Goal: Information Seeking & Learning: Learn about a topic

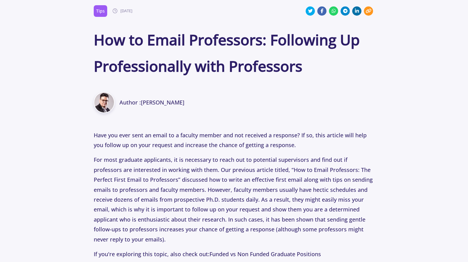
scroll to position [268, 0]
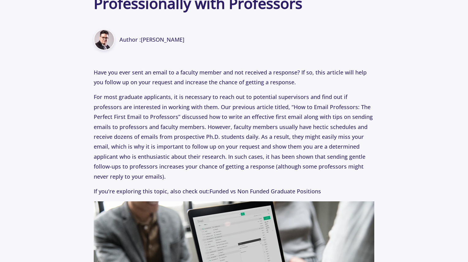
click at [214, 95] on p "For most graduate applicants, it is necessary to reach out to potential supervi…" at bounding box center [234, 136] width 281 height 89
click at [244, 101] on p "For most graduate applicants, it is necessary to reach out to potential supervi…" at bounding box center [234, 136] width 281 height 89
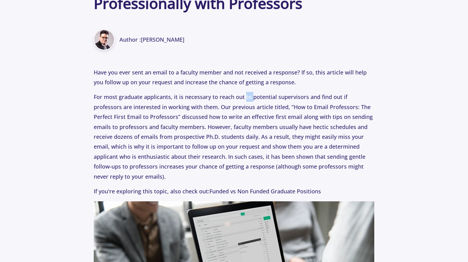
scroll to position [304, 0]
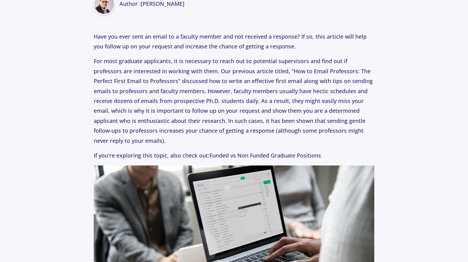
click at [244, 101] on p "For most graduate applicants, it is necessary to reach out to potential supervi…" at bounding box center [234, 100] width 281 height 89
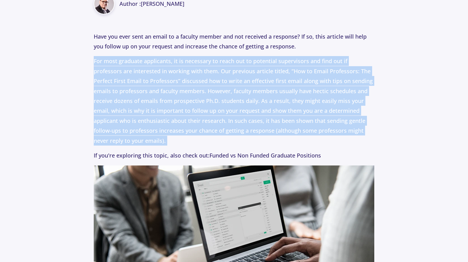
click at [244, 101] on p "For most graduate applicants, it is necessary to reach out to potential supervi…" at bounding box center [234, 100] width 281 height 89
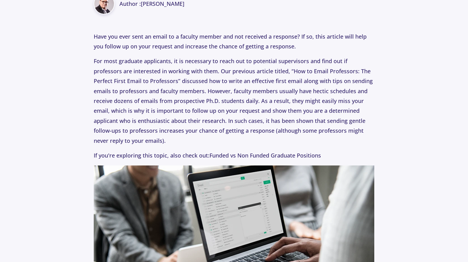
click at [244, 101] on p "For most graduate applicants, it is necessary to reach out to potential supervi…" at bounding box center [234, 100] width 281 height 89
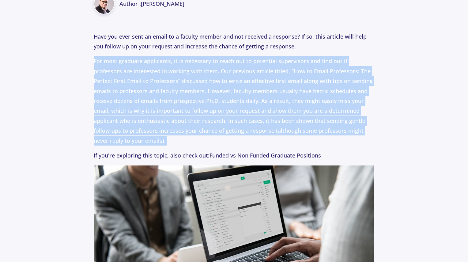
click at [244, 101] on p "For most graduate applicants, it is necessary to reach out to potential supervi…" at bounding box center [234, 100] width 281 height 89
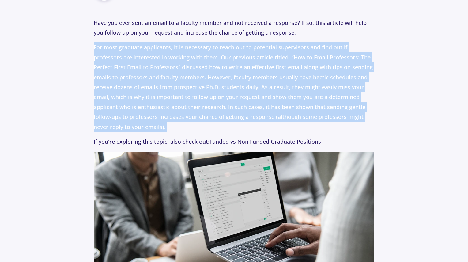
scroll to position [319, 0]
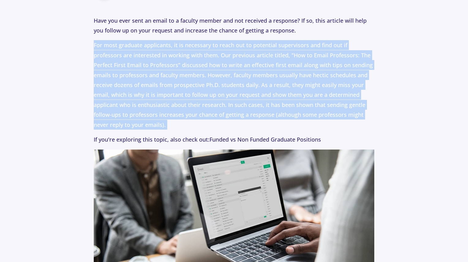
click at [244, 101] on p "For most graduate applicants, it is necessary to reach out to potential supervi…" at bounding box center [234, 84] width 281 height 89
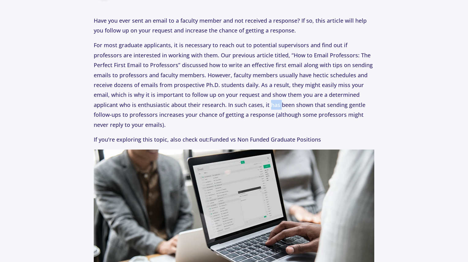
click at [244, 101] on p "For most graduate applicants, it is necessary to reach out to potential supervi…" at bounding box center [234, 84] width 281 height 89
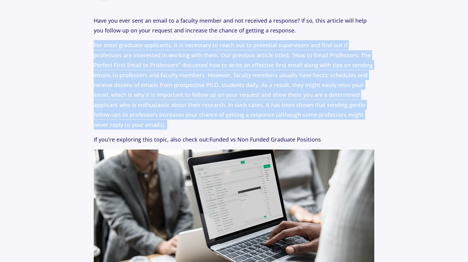
click at [244, 101] on p "For most graduate applicants, it is necessary to reach out to potential supervi…" at bounding box center [234, 84] width 281 height 89
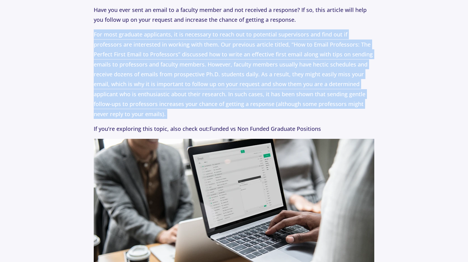
scroll to position [331, 0]
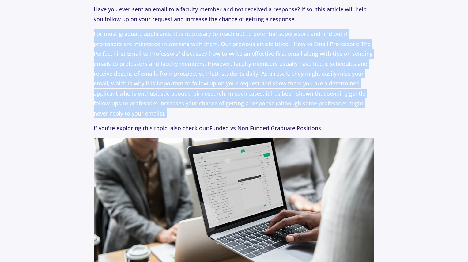
click at [244, 101] on p "For most graduate applicants, it is necessary to reach out to potential supervi…" at bounding box center [234, 73] width 281 height 89
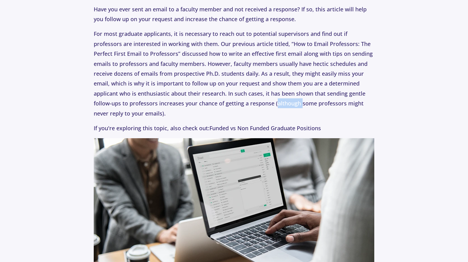
click at [244, 101] on p "For most graduate applicants, it is necessary to reach out to potential supervi…" at bounding box center [234, 73] width 281 height 89
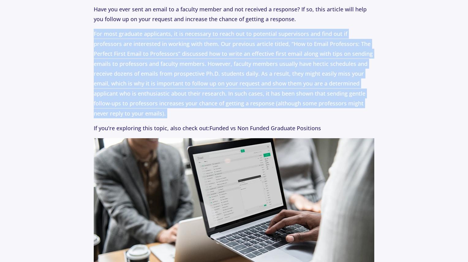
click at [244, 101] on p "For most graduate applicants, it is necessary to reach out to potential supervi…" at bounding box center [234, 73] width 281 height 89
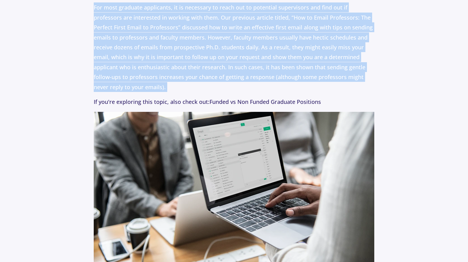
scroll to position [357, 0]
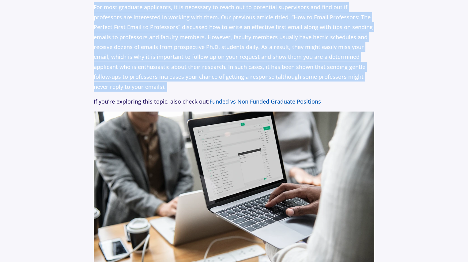
click at [244, 101] on link "Funded vs Non Funded Graduate Positions" at bounding box center [264, 101] width 111 height 7
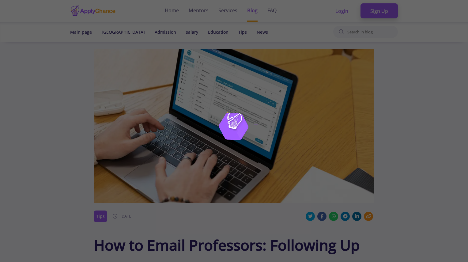
scroll to position [357, 0]
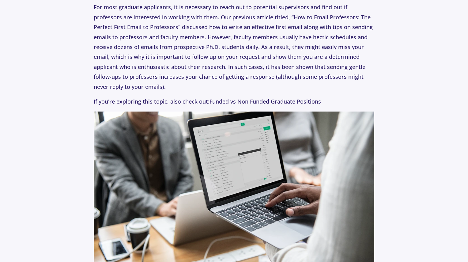
click at [121, 88] on p "For most graduate applicants, it is necessary to reach out to potential supervi…" at bounding box center [234, 46] width 281 height 89
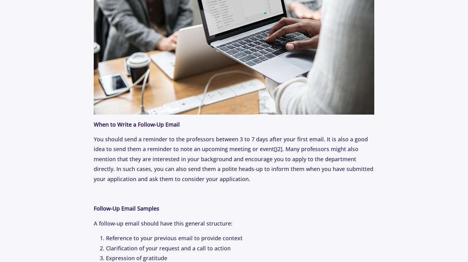
scroll to position [523, 0]
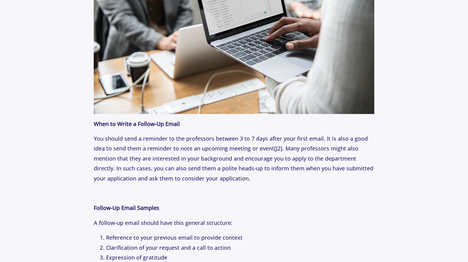
click at [161, 155] on p "You should send a reminder to the professors between 3 to 7 days after your fir…" at bounding box center [234, 158] width 281 height 50
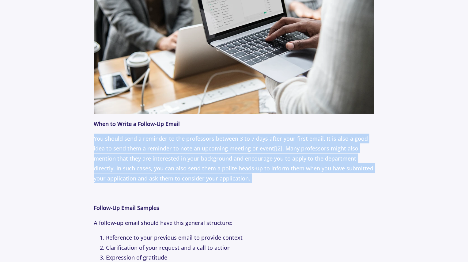
click at [161, 155] on p "You should send a reminder to the professors between 3 to 7 days after your fir…" at bounding box center [234, 158] width 281 height 50
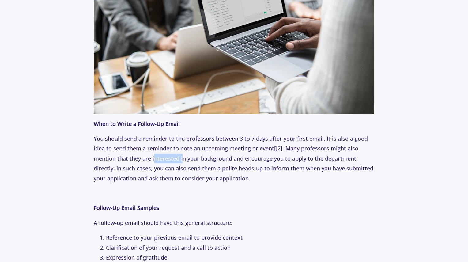
click at [161, 155] on p "You should send a reminder to the professors between 3 to 7 days after your fir…" at bounding box center [234, 158] width 281 height 50
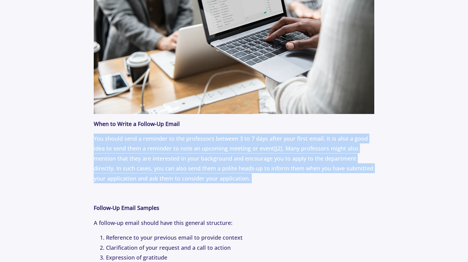
click at [161, 155] on p "You should send a reminder to the professors between 3 to 7 days after your fir…" at bounding box center [234, 158] width 281 height 50
click at [231, 145] on p "You should send a reminder to the professors between 3 to 7 days after your fir…" at bounding box center [234, 158] width 281 height 50
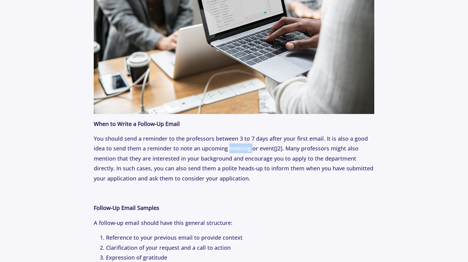
click at [231, 145] on p "You should send a reminder to the professors between 3 to 7 days after your fir…" at bounding box center [234, 158] width 281 height 50
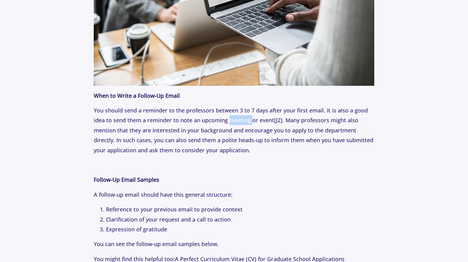
scroll to position [552, 0]
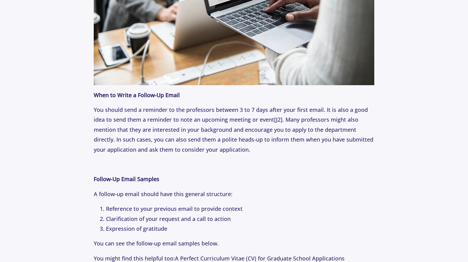
click at [231, 145] on p "You should send a reminder to the professors between 3 to 7 days after your fir…" at bounding box center [234, 130] width 281 height 50
click at [193, 150] on p "You should send a reminder to the professors between 3 to 7 days after your fir…" at bounding box center [234, 130] width 281 height 50
click at [188, 141] on p "You should send a reminder to the professors between 3 to 7 days after your fir…" at bounding box center [234, 130] width 281 height 50
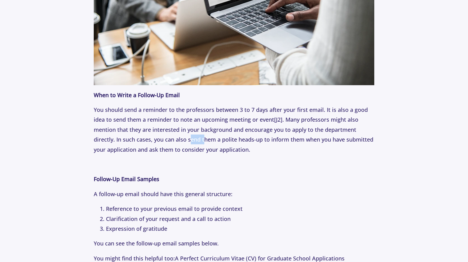
click at [188, 141] on p "You should send a reminder to the professors between 3 to 7 days after your fir…" at bounding box center [234, 130] width 281 height 50
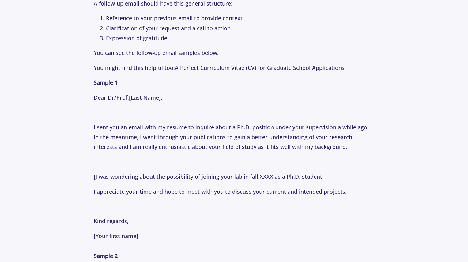
scroll to position [743, 0]
click at [178, 132] on p "I sent you an email with my resume to inquire about a Ph.D. position under your…" at bounding box center [234, 136] width 281 height 30
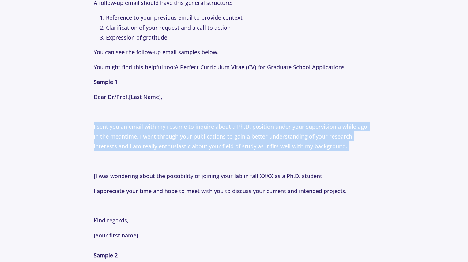
click at [178, 132] on p "I sent you an email with my resume to inquire about a Ph.D. position under your…" at bounding box center [234, 136] width 281 height 30
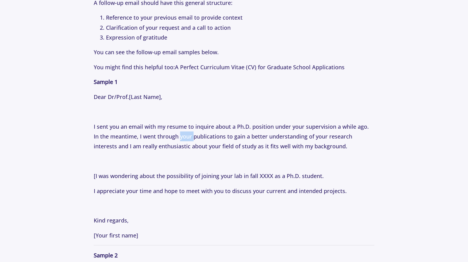
click at [178, 132] on p "I sent you an email with my resume to inquire about a Ph.D. position under your…" at bounding box center [234, 136] width 281 height 30
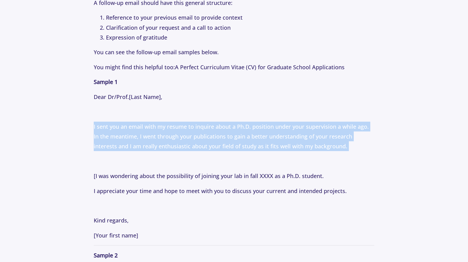
click at [178, 132] on p "I sent you an email with my resume to inquire about a Ph.D. position under your…" at bounding box center [234, 136] width 281 height 30
click at [210, 132] on p "I sent you an email with my resume to inquire about a Ph.D. position under your…" at bounding box center [234, 136] width 281 height 30
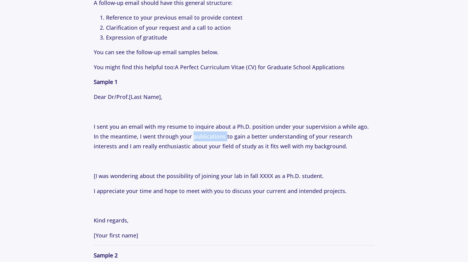
click at [210, 132] on p "I sent you an email with my resume to inquire about a Ph.D. position under your…" at bounding box center [234, 136] width 281 height 30
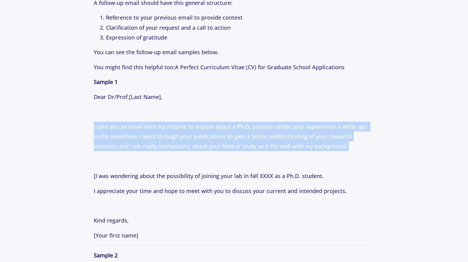
click at [210, 132] on p "I sent you an email with my resume to inquire about a Ph.D. position under your…" at bounding box center [234, 136] width 281 height 30
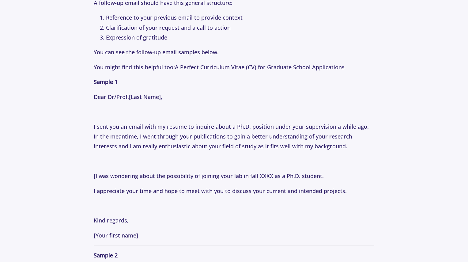
click at [264, 171] on p "[ I was wondering about the possibility of joining your lab in fall XXXX as a P…" at bounding box center [234, 176] width 281 height 10
click at [236, 187] on p "I appreciate your time and hope to meet with you to discuss your current and in…" at bounding box center [234, 191] width 281 height 10
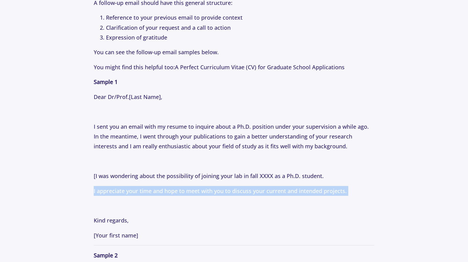
click at [236, 187] on p "I appreciate your time and hope to meet with you to discuss your current and in…" at bounding box center [234, 191] width 281 height 10
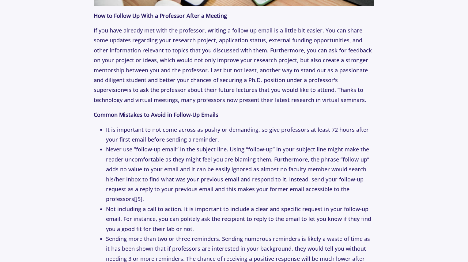
scroll to position [1366, 0]
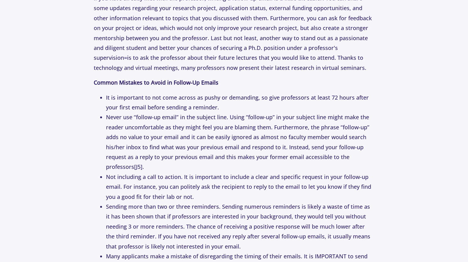
click at [184, 145] on li "Never use “follow-up email” in the subject line. Using “follow-up” in your subj…" at bounding box center [240, 141] width 268 height 59
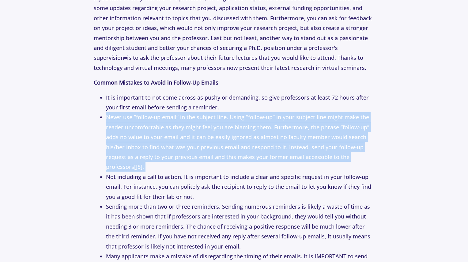
click at [184, 145] on li "Never use “follow-up email” in the subject line. Using “follow-up” in your subj…" at bounding box center [240, 141] width 268 height 59
click at [271, 127] on li "Never use “follow-up email” in the subject line. Using “follow-up” in your subj…" at bounding box center [240, 141] width 268 height 59
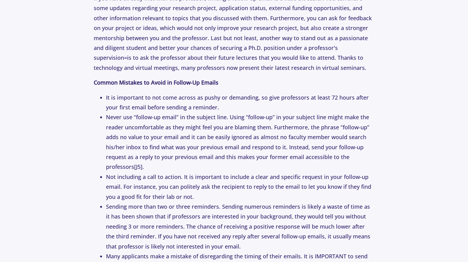
click at [271, 127] on li "Never use “follow-up email” in the subject line. Using “follow-up” in your subj…" at bounding box center [240, 141] width 268 height 59
click at [250, 124] on li "Never use “follow-up email” in the subject line. Using “follow-up” in your subj…" at bounding box center [240, 141] width 268 height 59
click at [289, 116] on li "Never use “follow-up email” in the subject line. Using “follow-up” in your subj…" at bounding box center [240, 141] width 268 height 59
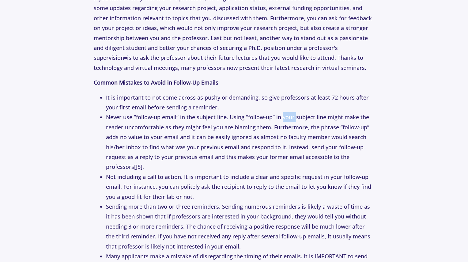
click at [289, 116] on li "Never use “follow-up email” in the subject line. Using “follow-up” in your subj…" at bounding box center [240, 141] width 268 height 59
click at [252, 139] on li "Never use “follow-up email” in the subject line. Using “follow-up” in your subj…" at bounding box center [240, 141] width 268 height 59
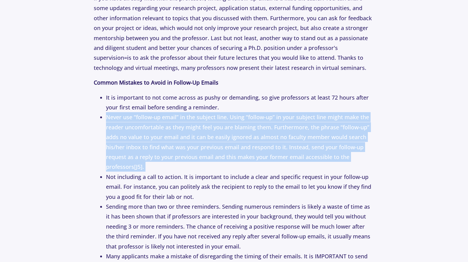
click at [252, 139] on li "Never use “follow-up email” in the subject line. Using “follow-up” in your subj…" at bounding box center [240, 141] width 268 height 59
click at [250, 138] on li "Never use “follow-up email” in the subject line. Using “follow-up” in your subj…" at bounding box center [240, 141] width 268 height 59
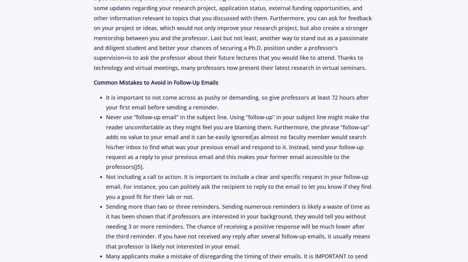
click at [250, 138] on li "Never use “follow-up email” in the subject line. Using “follow-up” in your subj…" at bounding box center [240, 141] width 268 height 59
click at [215, 159] on li "Never use “follow-up email” in the subject line. Using “follow-up” in your subj…" at bounding box center [240, 141] width 268 height 59
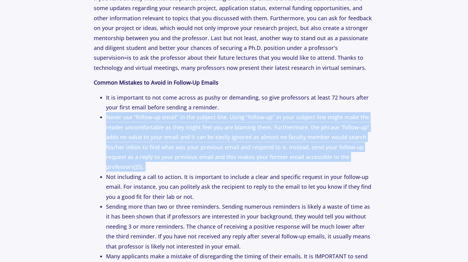
click at [215, 159] on li "Never use “follow-up email” in the subject line. Using “follow-up” in your subj…" at bounding box center [240, 141] width 268 height 59
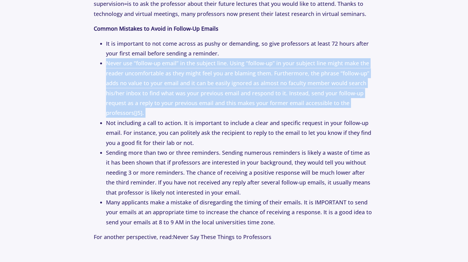
scroll to position [1420, 0]
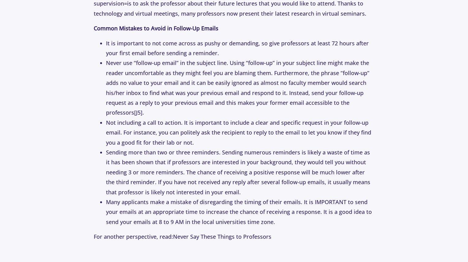
click at [202, 133] on li "Not including a call to action. It is important to include a clear and specific…" at bounding box center [240, 133] width 268 height 30
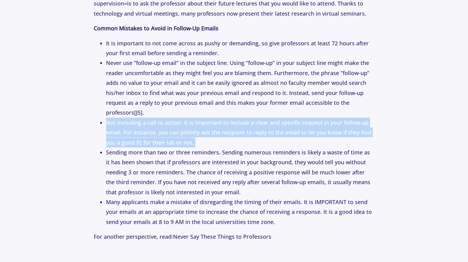
click at [202, 133] on li "Not including a call to action. It is important to include a clear and specific…" at bounding box center [240, 133] width 268 height 30
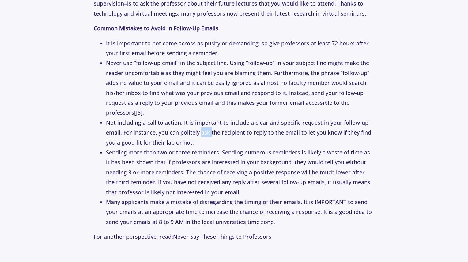
click at [202, 133] on li "Not including a call to action. It is important to include a clear and specific…" at bounding box center [240, 133] width 268 height 30
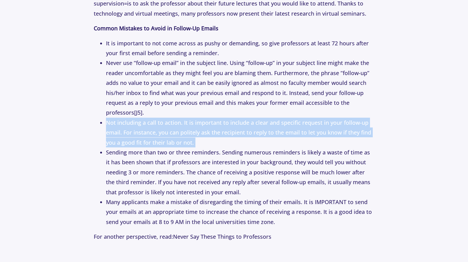
click at [202, 133] on li "Not including a call to action. It is important to include a clear and specific…" at bounding box center [240, 133] width 268 height 30
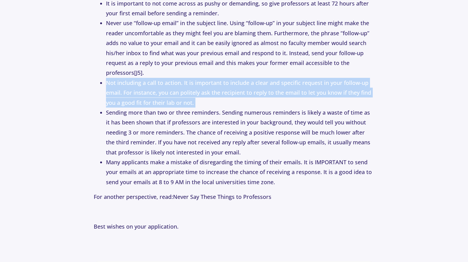
scroll to position [1460, 0]
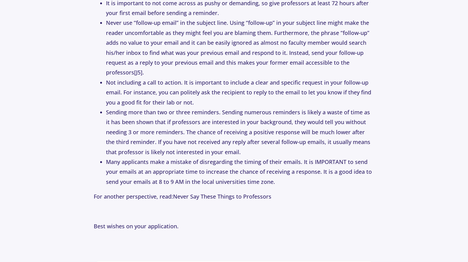
click at [202, 133] on li "Sending more than two or three reminders. Sending numerous reminders is likely …" at bounding box center [240, 132] width 268 height 50
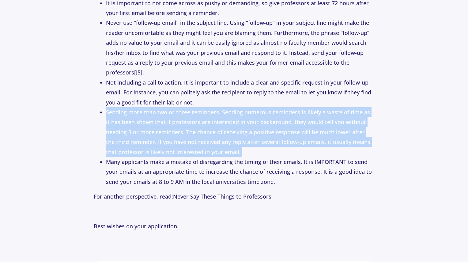
click at [202, 133] on li "Sending more than two or three reminders. Sending numerous reminders is likely …" at bounding box center [240, 132] width 268 height 50
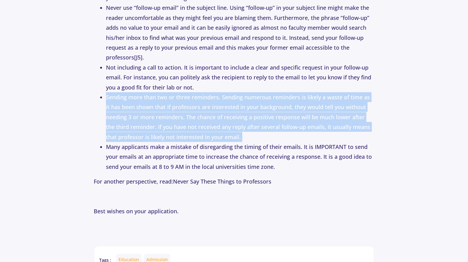
click at [202, 133] on li "Sending more than two or three reminders. Sending numerous reminders is likely …" at bounding box center [240, 117] width 268 height 50
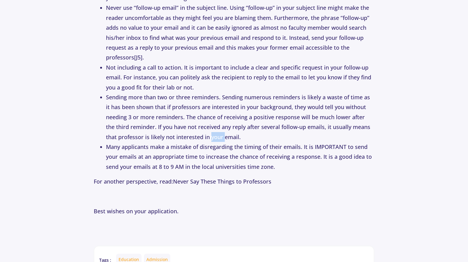
click at [202, 133] on li "Sending more than two or three reminders. Sending numerous reminders is likely …" at bounding box center [240, 117] width 268 height 50
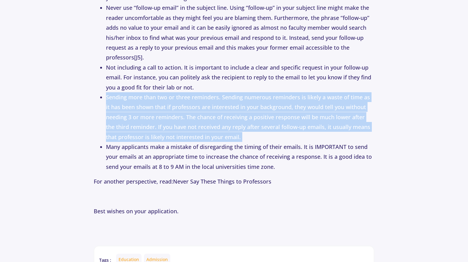
click at [202, 133] on li "Sending more than two or three reminders. Sending numerous reminders is likely …" at bounding box center [240, 117] width 268 height 50
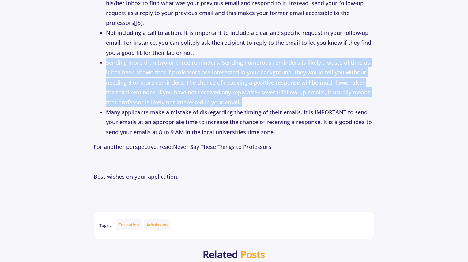
scroll to position [1512, 0]
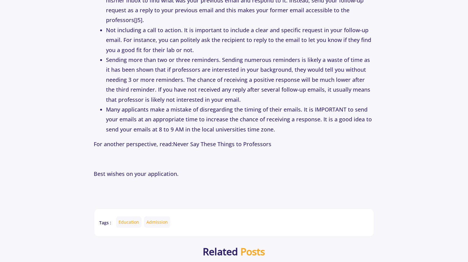
click at [202, 133] on li "Many applicants make a mistake of disregarding the timing of their emails. It i…" at bounding box center [240, 119] width 268 height 30
click at [148, 116] on li "Many applicants make a mistake of disregarding the timing of their emails. It i…" at bounding box center [240, 119] width 268 height 30
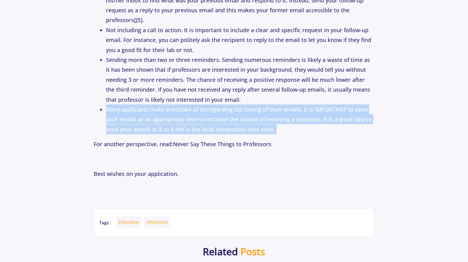
click at [148, 116] on li "Many applicants make a mistake of disregarding the timing of their emails. It i…" at bounding box center [240, 119] width 268 height 30
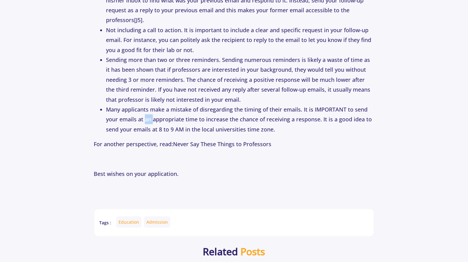
click at [148, 116] on li "Many applicants make a mistake of disregarding the timing of their emails. It i…" at bounding box center [240, 119] width 268 height 30
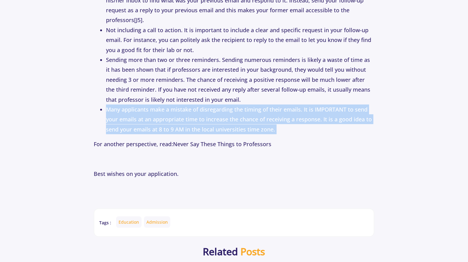
click at [148, 116] on li "Many applicants make a mistake of disregarding the timing of their emails. It i…" at bounding box center [240, 119] width 268 height 30
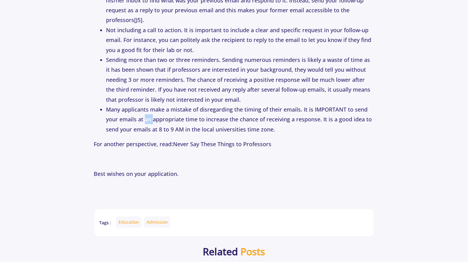
click at [148, 116] on li "Many applicants make a mistake of disregarding the timing of their emails. It i…" at bounding box center [240, 119] width 268 height 30
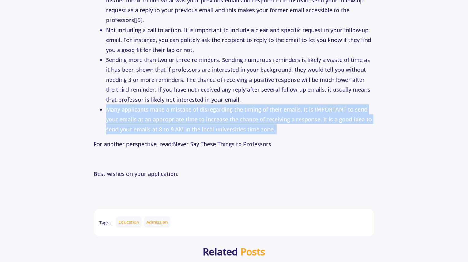
click at [148, 116] on li "Many applicants make a mistake of disregarding the timing of their emails. It i…" at bounding box center [240, 119] width 268 height 30
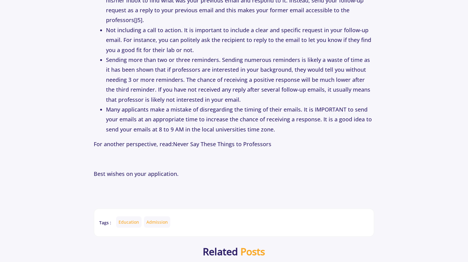
click at [148, 116] on li "Many applicants make a mistake of disregarding the timing of their emails. It i…" at bounding box center [240, 119] width 268 height 30
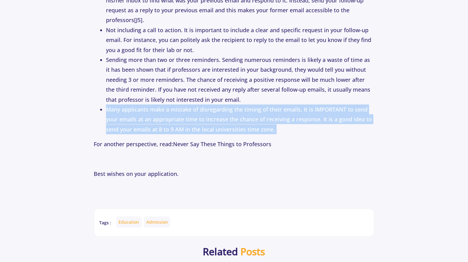
click at [148, 116] on li "Many applicants make a mistake of disregarding the timing of their emails. It i…" at bounding box center [240, 119] width 268 height 30
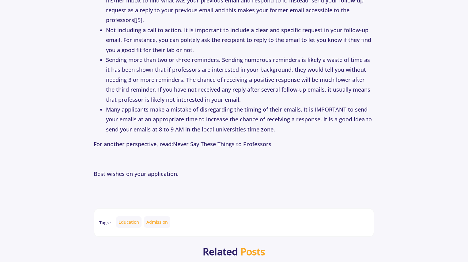
click at [166, 88] on li "Sending more than two or three reminders. Sending numerous reminders is likely …" at bounding box center [240, 80] width 268 height 50
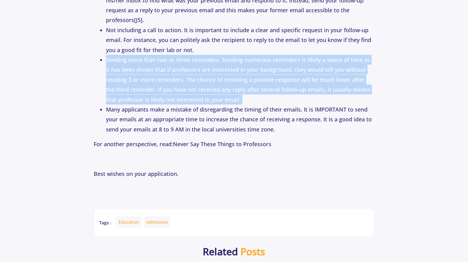
click at [166, 88] on li "Sending more than two or three reminders. Sending numerous reminders is likely …" at bounding box center [240, 80] width 268 height 50
